Goal: Task Accomplishment & Management: Manage account settings

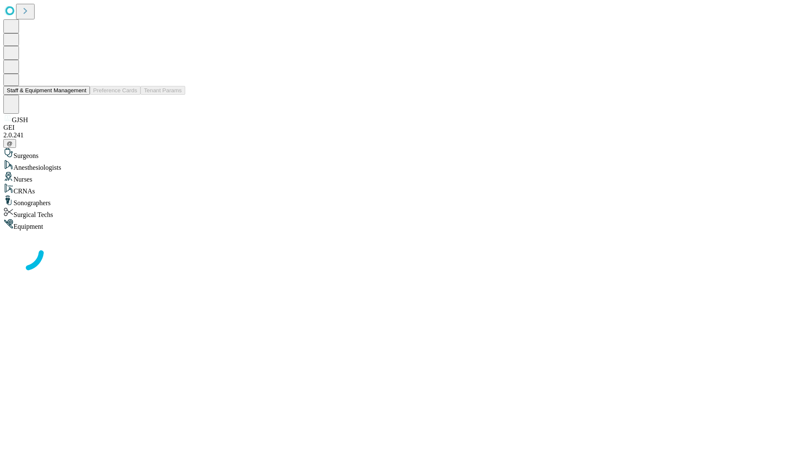
click at [81, 95] on button "Staff & Equipment Management" at bounding box center [46, 90] width 86 height 9
